Goal: Book appointment/travel/reservation

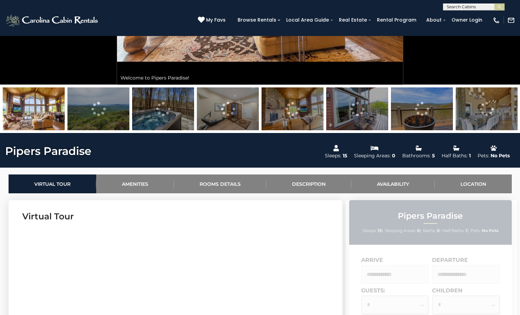
scroll to position [244, 0]
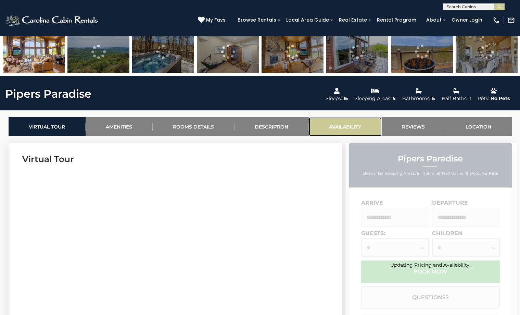
click at [352, 127] on link "Availability" at bounding box center [345, 126] width 73 height 19
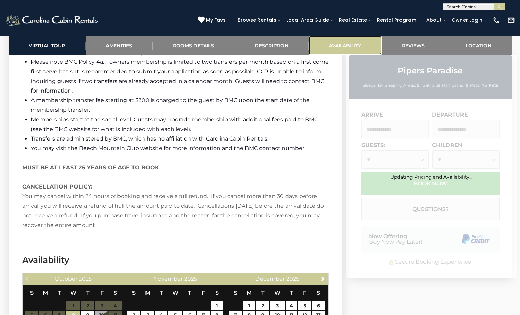
scroll to position [1955, 0]
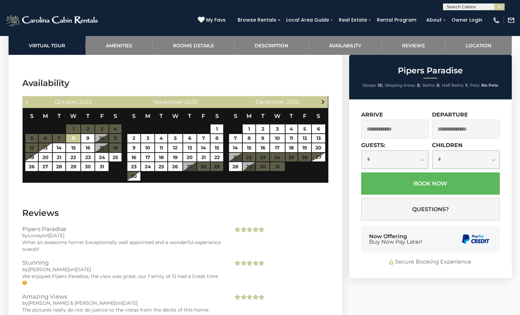
click at [326, 99] on span "Next" at bounding box center [323, 101] width 5 height 5
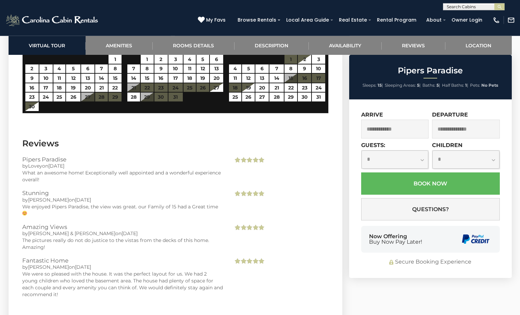
scroll to position [2025, 0]
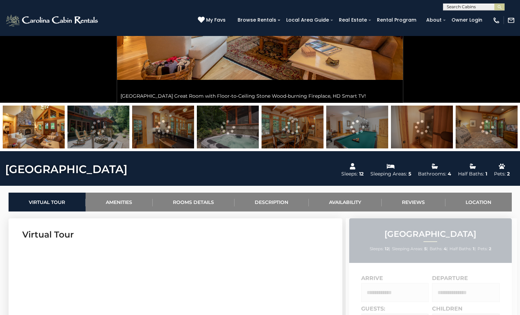
scroll to position [175, 0]
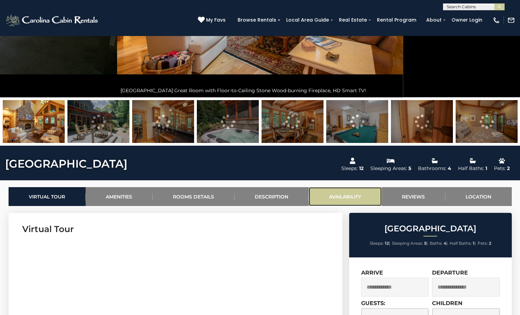
click at [344, 195] on link "Availability" at bounding box center [345, 196] width 73 height 19
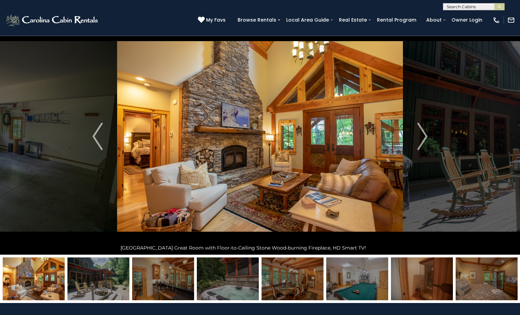
scroll to position [44, 0]
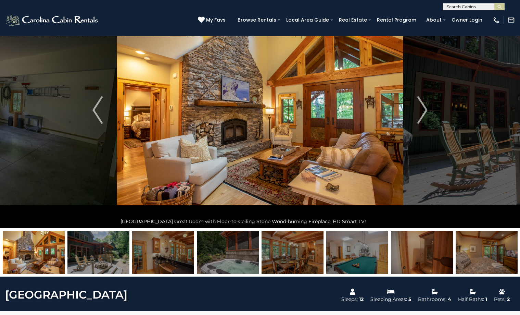
click at [99, 251] on img at bounding box center [98, 252] width 62 height 43
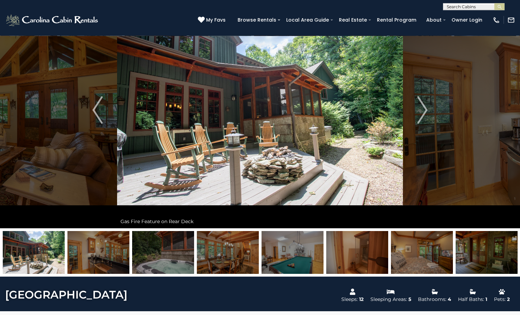
click at [124, 253] on img at bounding box center [98, 252] width 62 height 43
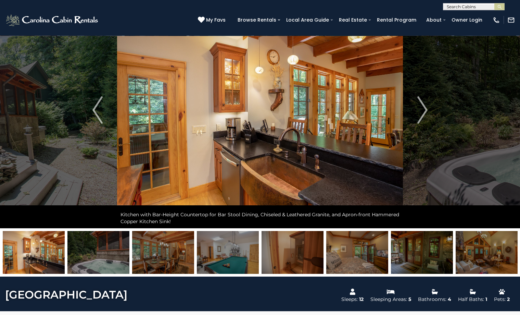
click at [136, 256] on img at bounding box center [163, 252] width 62 height 43
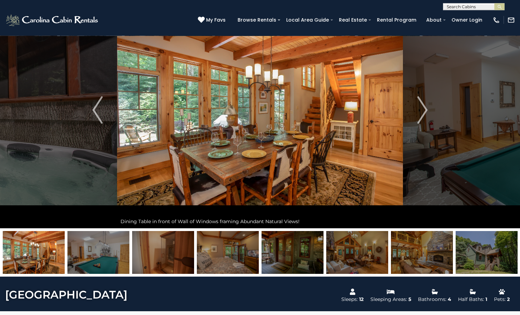
click at [145, 257] on img at bounding box center [163, 252] width 62 height 43
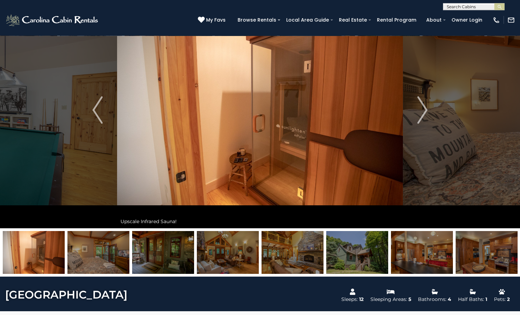
click at [157, 257] on img at bounding box center [163, 252] width 62 height 43
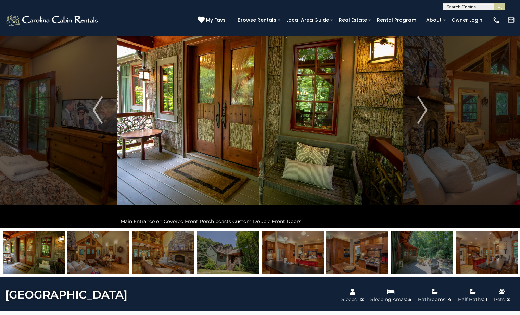
click at [185, 258] on img at bounding box center [163, 252] width 62 height 43
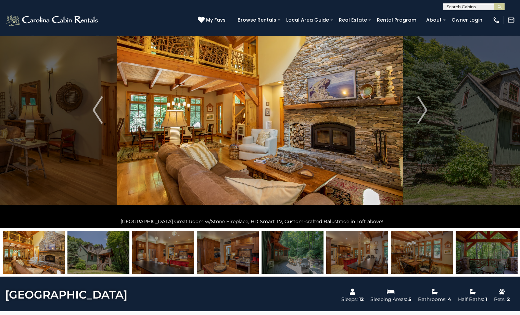
click at [185, 258] on img at bounding box center [163, 252] width 62 height 43
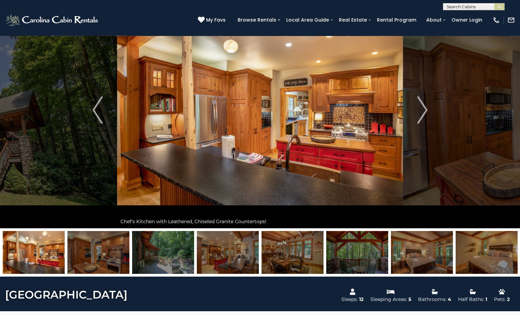
click at [226, 261] on img at bounding box center [228, 252] width 62 height 43
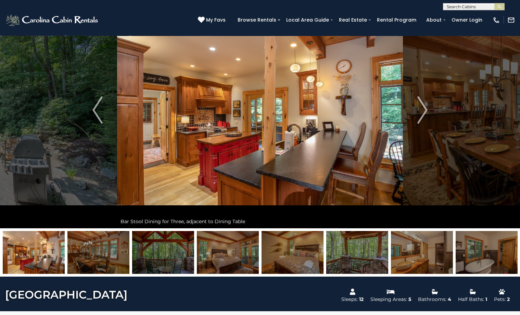
click at [296, 258] on img at bounding box center [293, 252] width 62 height 43
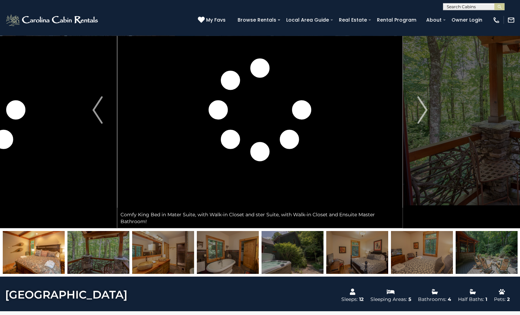
click at [296, 257] on img at bounding box center [293, 252] width 62 height 43
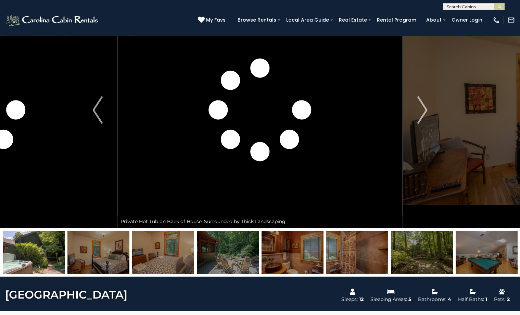
click at [297, 256] on img at bounding box center [293, 252] width 62 height 43
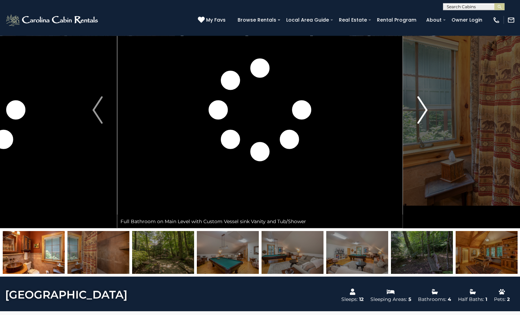
click at [425, 110] on img "Next" at bounding box center [422, 109] width 10 height 27
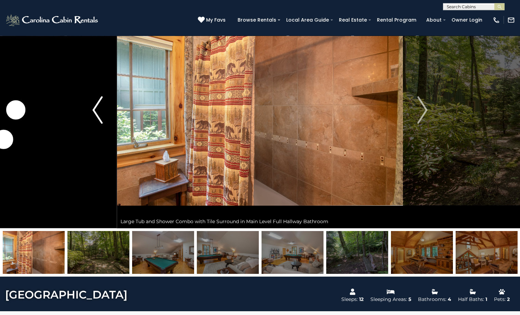
click at [99, 109] on img "Previous" at bounding box center [97, 109] width 10 height 27
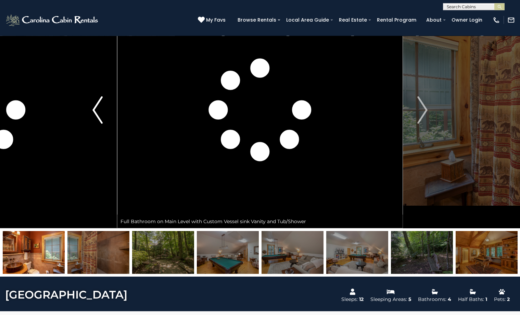
click at [99, 109] on img "Previous" at bounding box center [97, 109] width 10 height 27
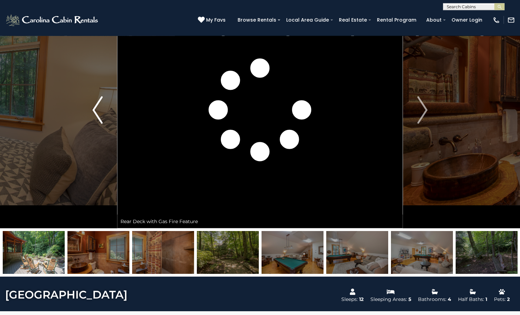
click at [99, 109] on img "Previous" at bounding box center [97, 109] width 10 height 27
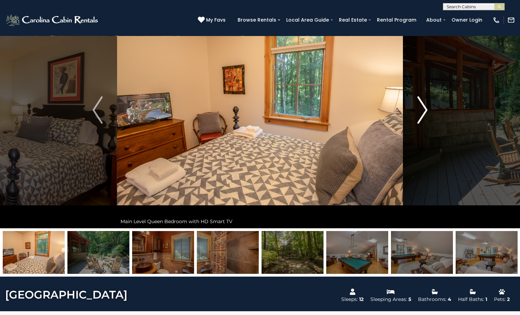
click at [423, 106] on img "Next" at bounding box center [422, 109] width 10 height 27
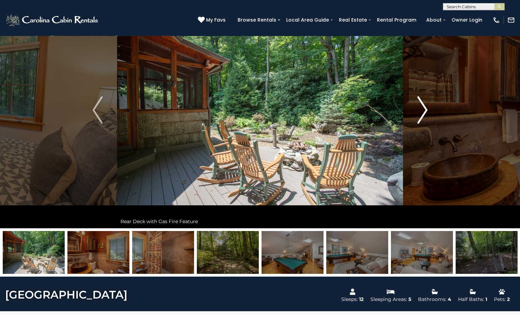
click at [423, 106] on img "Next" at bounding box center [422, 109] width 10 height 27
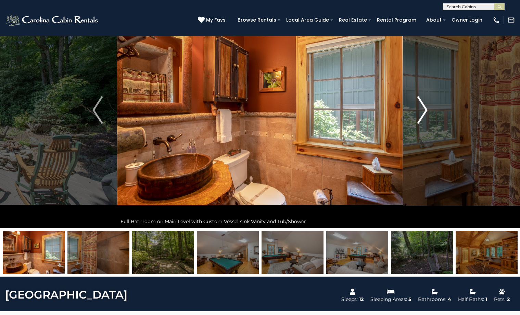
click at [422, 107] on img "Next" at bounding box center [422, 109] width 10 height 27
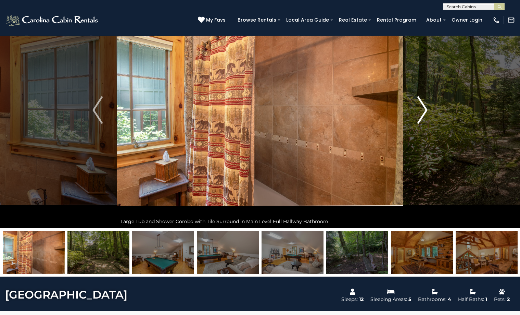
click at [422, 107] on img "Next" at bounding box center [422, 109] width 10 height 27
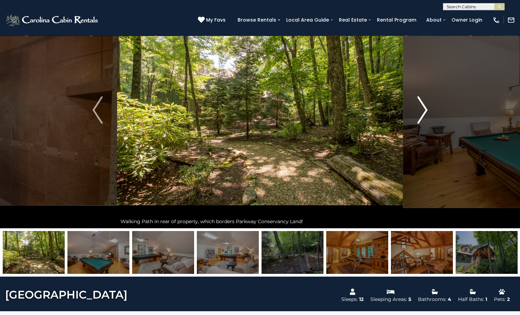
click at [422, 107] on img "Next" at bounding box center [422, 109] width 10 height 27
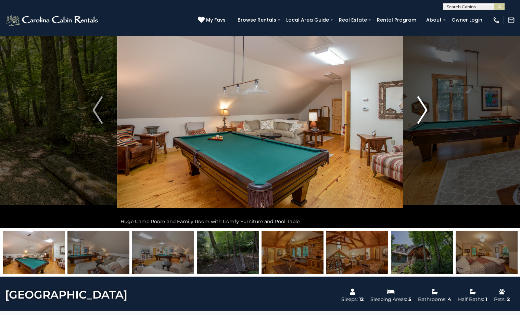
click at [422, 107] on img "Next" at bounding box center [422, 109] width 10 height 27
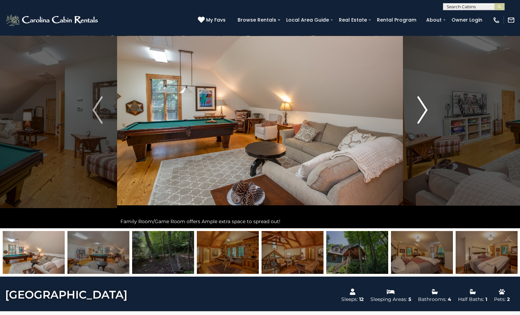
click at [422, 107] on img "Next" at bounding box center [422, 109] width 10 height 27
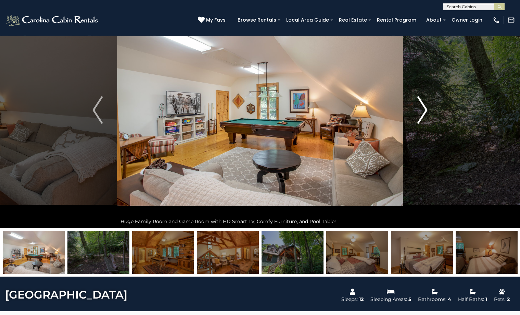
click at [422, 107] on img "Next" at bounding box center [422, 109] width 10 height 27
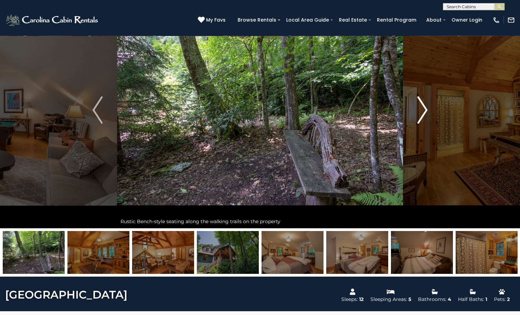
click at [422, 107] on img "Next" at bounding box center [422, 109] width 10 height 27
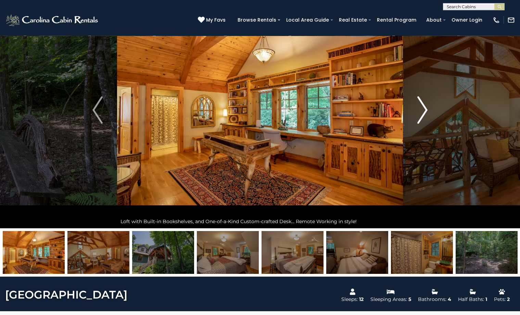
click at [422, 107] on img "Next" at bounding box center [422, 109] width 10 height 27
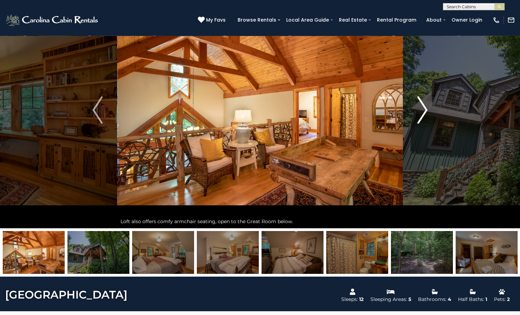
click at [422, 107] on img "Next" at bounding box center [422, 109] width 10 height 27
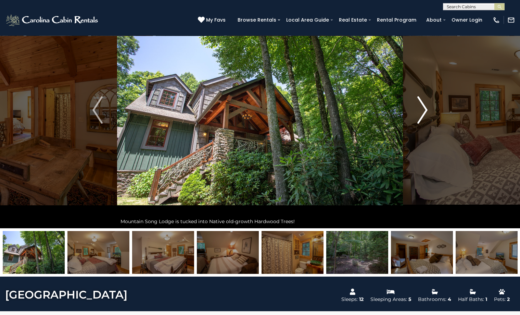
click at [422, 107] on img "Next" at bounding box center [422, 109] width 10 height 27
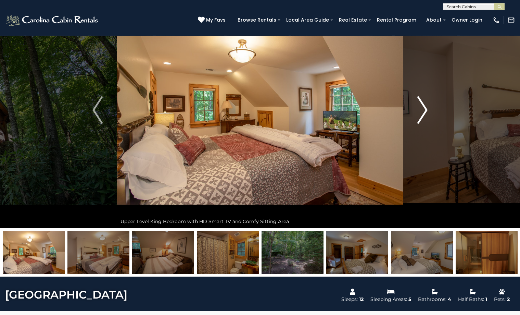
click at [422, 107] on img "Next" at bounding box center [422, 109] width 10 height 27
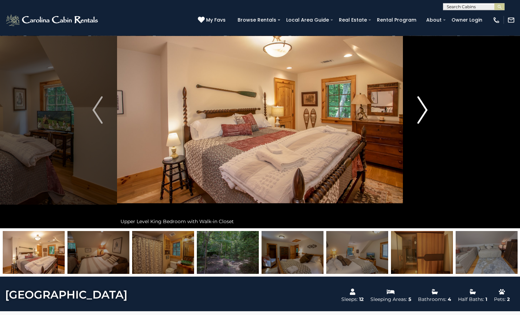
click at [422, 107] on img "Next" at bounding box center [422, 109] width 10 height 27
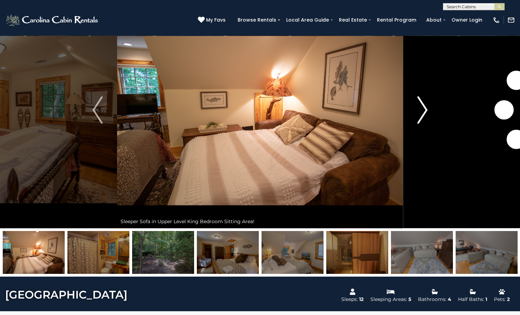
click at [422, 107] on img "Next" at bounding box center [422, 109] width 10 height 27
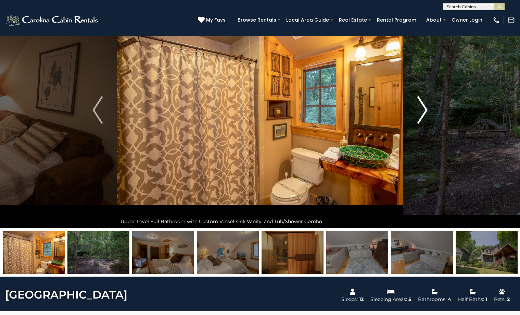
click at [422, 107] on img "Next" at bounding box center [422, 109] width 10 height 27
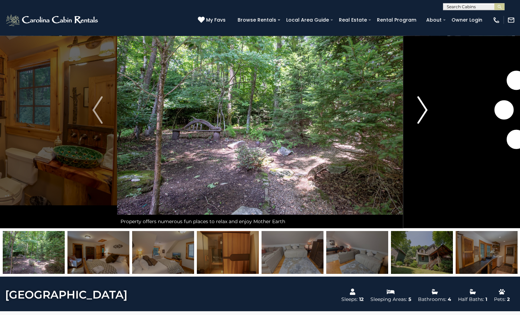
click at [422, 107] on img "Next" at bounding box center [422, 109] width 10 height 27
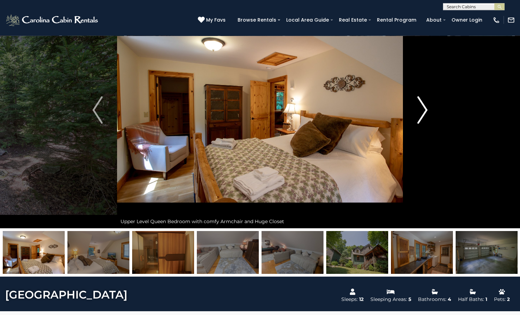
click at [422, 107] on img "Next" at bounding box center [422, 109] width 10 height 27
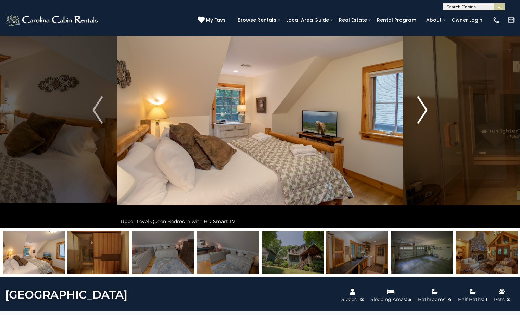
click at [422, 107] on img "Next" at bounding box center [422, 109] width 10 height 27
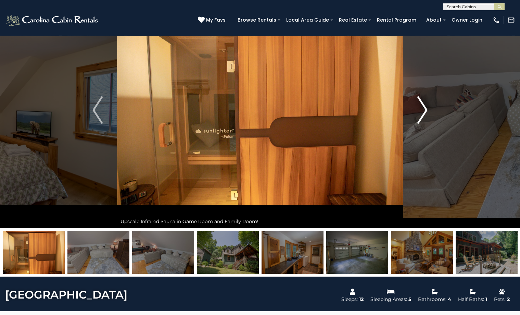
click at [422, 107] on img "Next" at bounding box center [422, 109] width 10 height 27
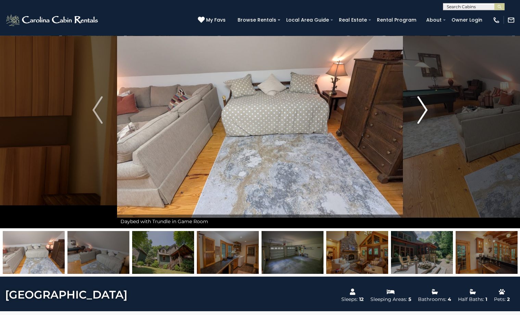
click at [422, 107] on img "Next" at bounding box center [422, 109] width 10 height 27
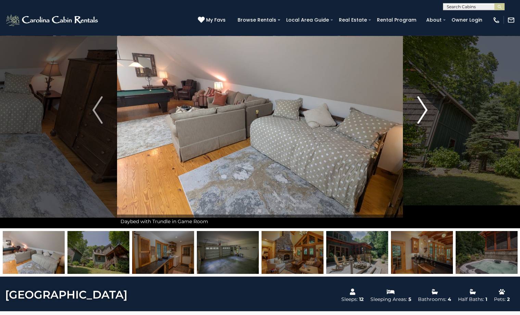
click at [422, 107] on img "Next" at bounding box center [422, 109] width 10 height 27
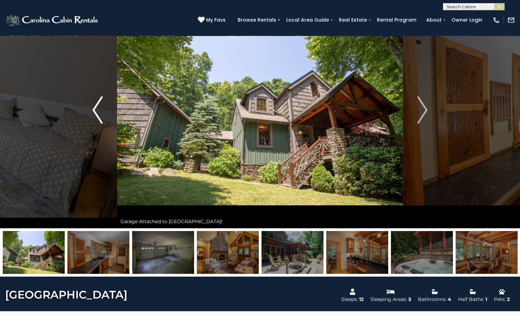
click at [98, 112] on img "Previous" at bounding box center [97, 109] width 10 height 27
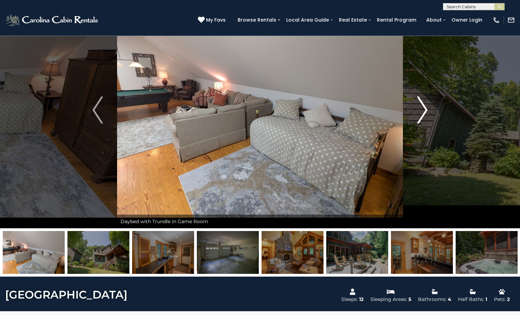
click at [418, 120] on img "Next" at bounding box center [422, 109] width 10 height 27
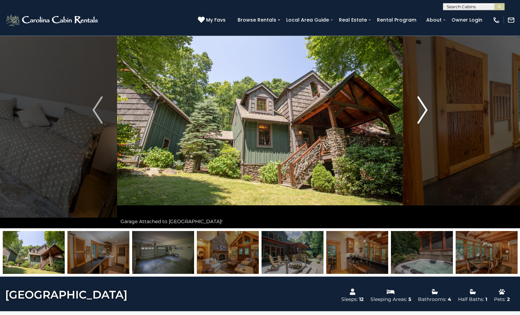
click at [418, 120] on img "Next" at bounding box center [422, 109] width 10 height 27
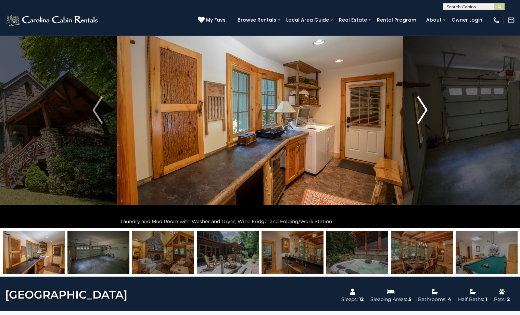
click at [418, 120] on img "Next" at bounding box center [422, 109] width 10 height 27
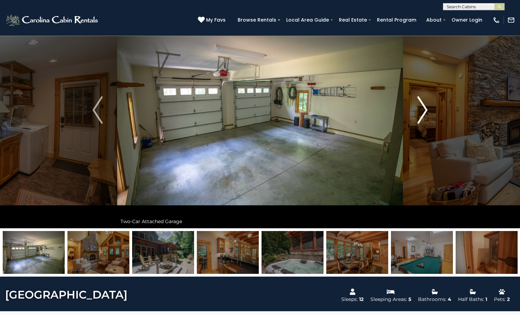
click at [418, 120] on img "Next" at bounding box center [422, 109] width 10 height 27
